Goal: Navigation & Orientation: Understand site structure

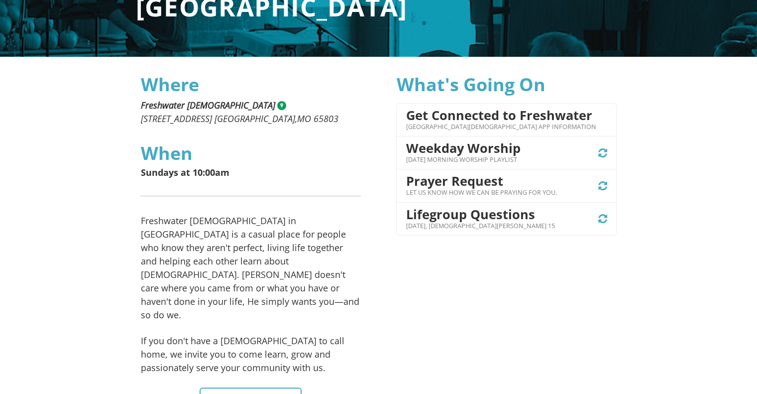
scroll to position [211, 0]
click at [450, 149] on h4 "Weekday Worship" at bounding box center [463, 148] width 115 height 14
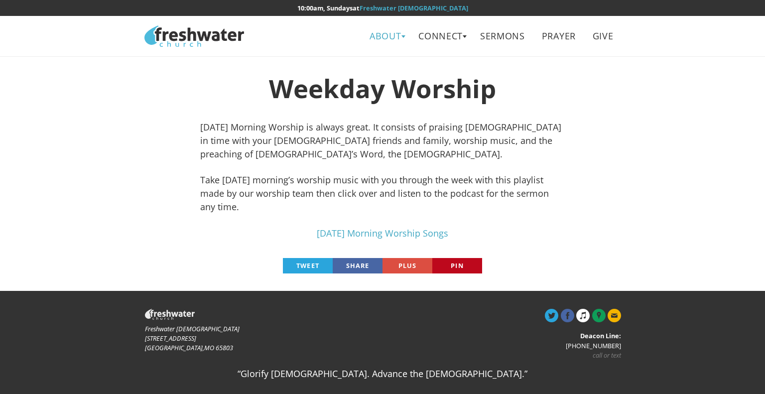
click at [396, 31] on link "About" at bounding box center [385, 36] width 46 height 22
click at [380, 79] on link "Leadership" at bounding box center [388, 79] width 79 height 20
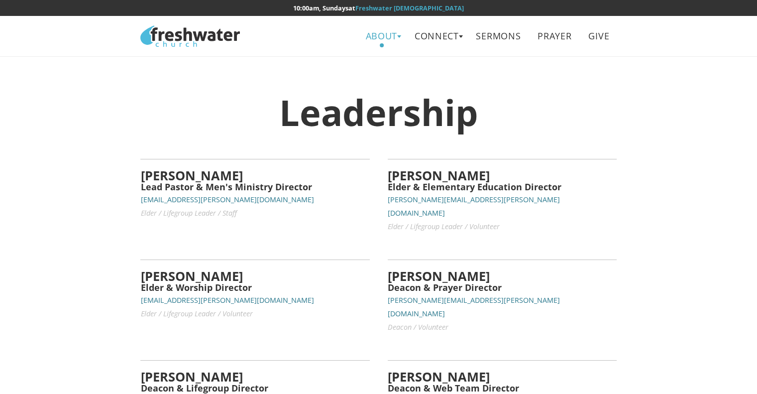
click at [382, 31] on link "About" at bounding box center [381, 36] width 46 height 22
click at [374, 62] on link "Beliefs" at bounding box center [385, 59] width 79 height 20
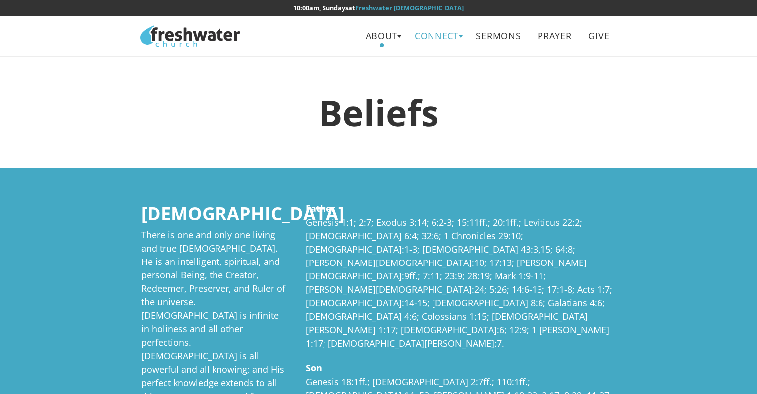
click at [448, 34] on link "Connect" at bounding box center [436, 36] width 59 height 22
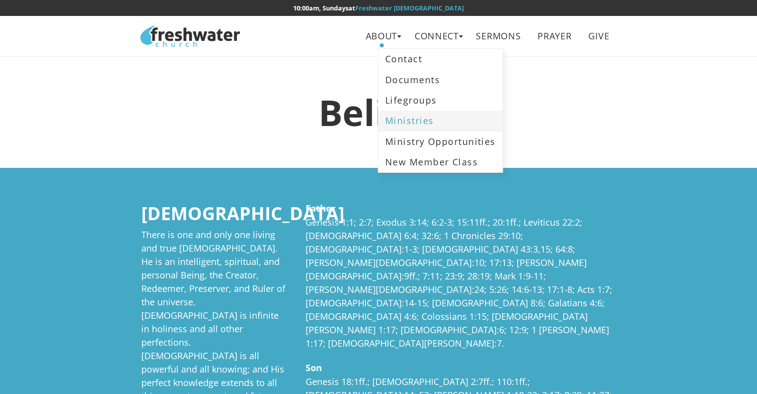
click at [413, 117] on link "Ministries" at bounding box center [440, 121] width 124 height 20
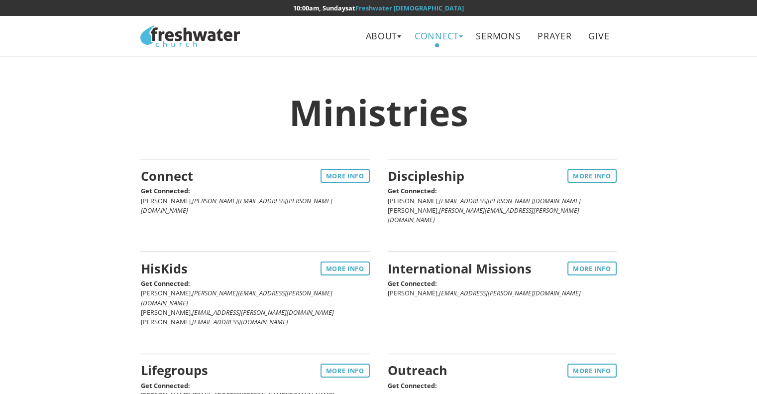
click at [420, 34] on link "Connect" at bounding box center [436, 36] width 59 height 22
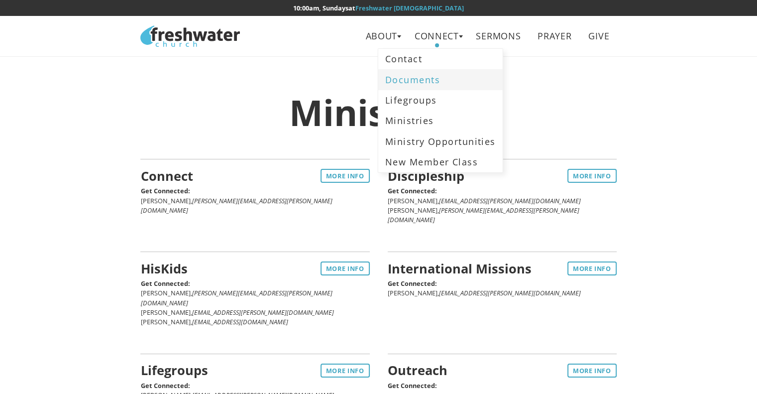
click at [407, 86] on link "Documents" at bounding box center [440, 79] width 124 height 20
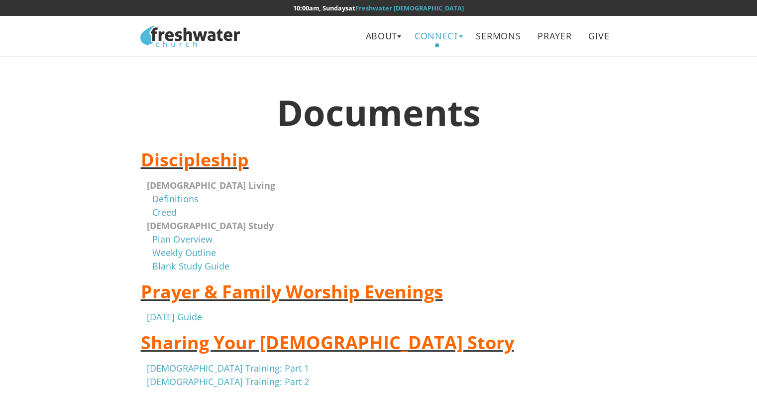
click at [438, 25] on link "Connect" at bounding box center [436, 36] width 59 height 22
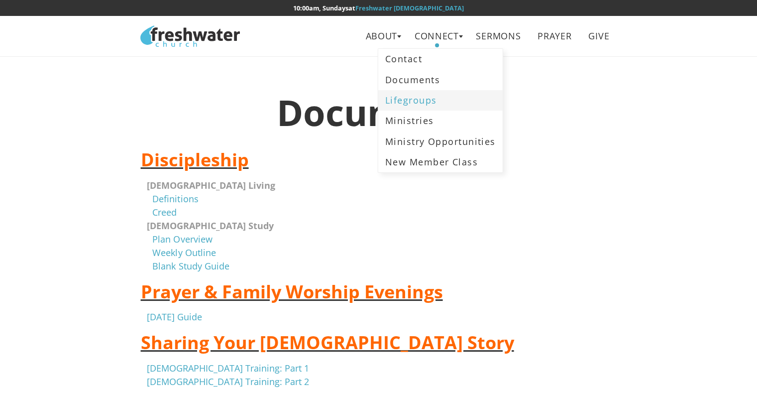
click at [430, 97] on link "Lifegroups" at bounding box center [440, 100] width 124 height 20
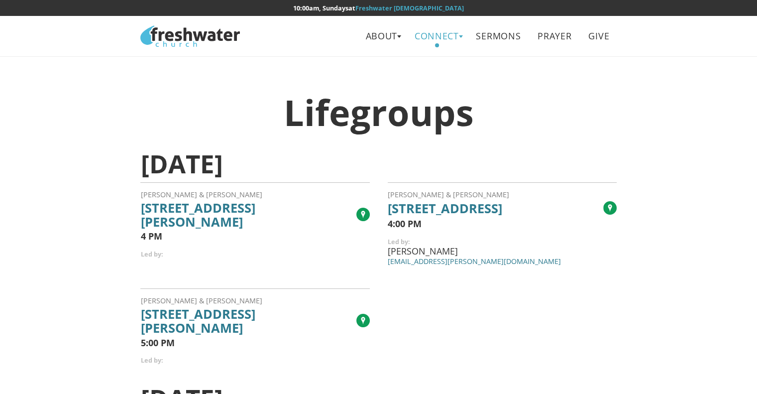
click at [446, 39] on link "Connect" at bounding box center [436, 36] width 59 height 22
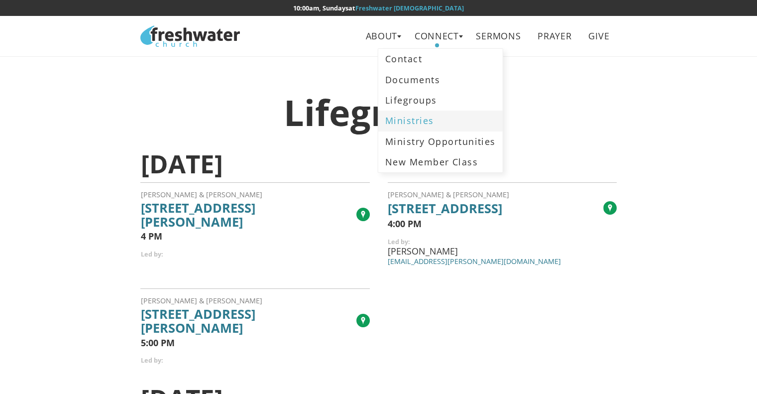
click at [416, 128] on link "Ministries" at bounding box center [440, 121] width 124 height 20
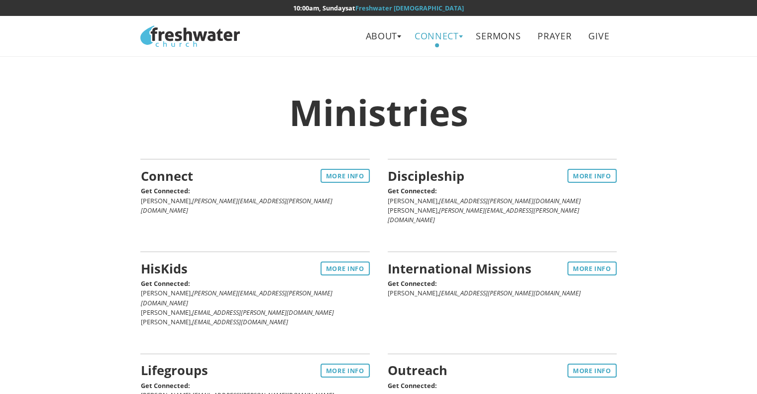
click at [447, 28] on link "Connect" at bounding box center [436, 36] width 59 height 22
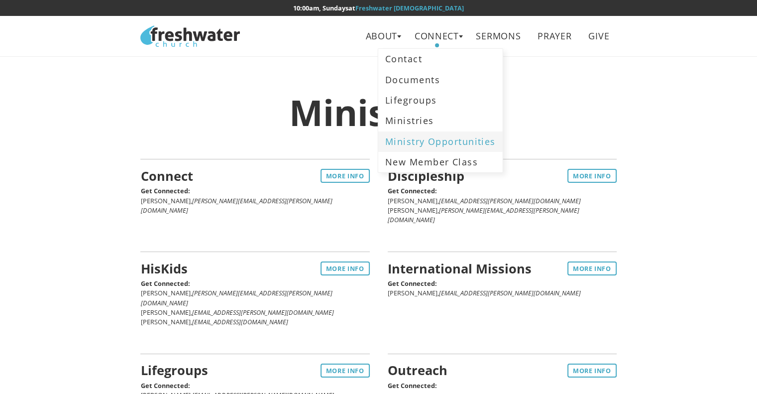
click at [418, 135] on link "Ministry Opportunities" at bounding box center [440, 141] width 124 height 20
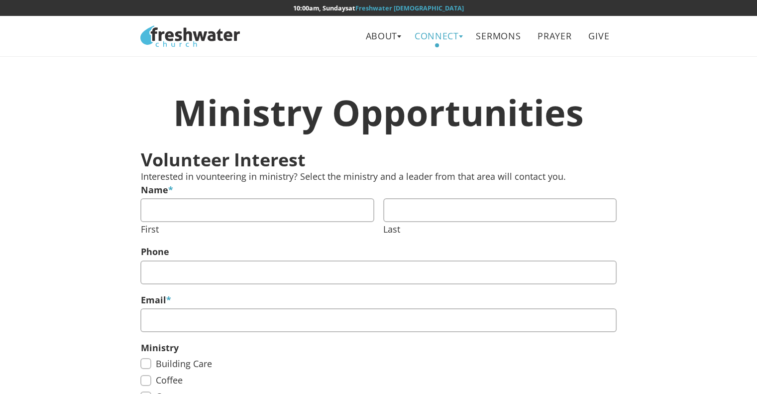
click at [436, 29] on link "Connect" at bounding box center [436, 36] width 59 height 22
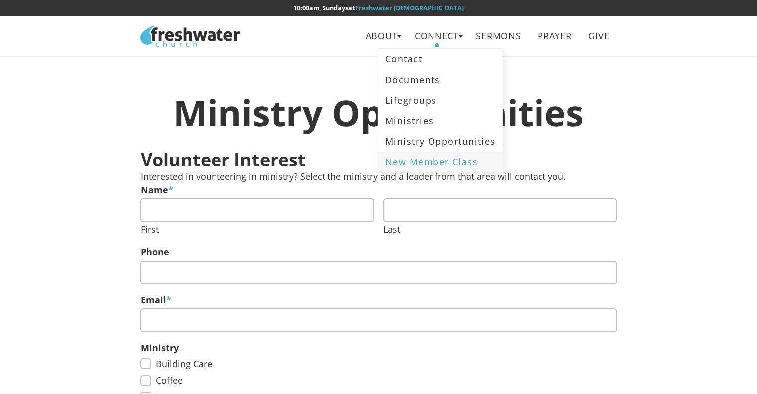
click at [417, 160] on link "New Member Class" at bounding box center [440, 162] width 124 height 20
